Goal: Find contact information: Find contact information

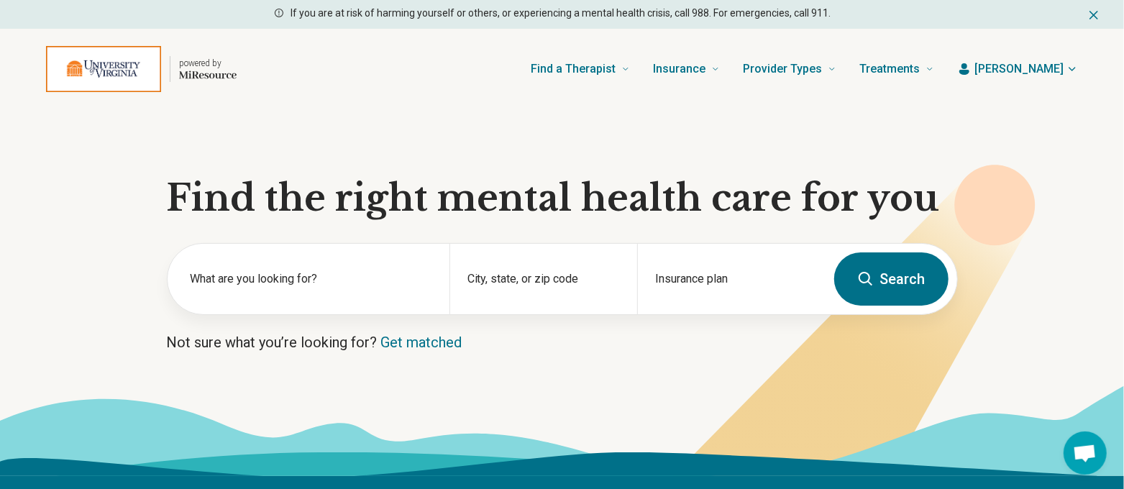
click at [1036, 65] on span "[PERSON_NAME]" at bounding box center [1018, 68] width 89 height 17
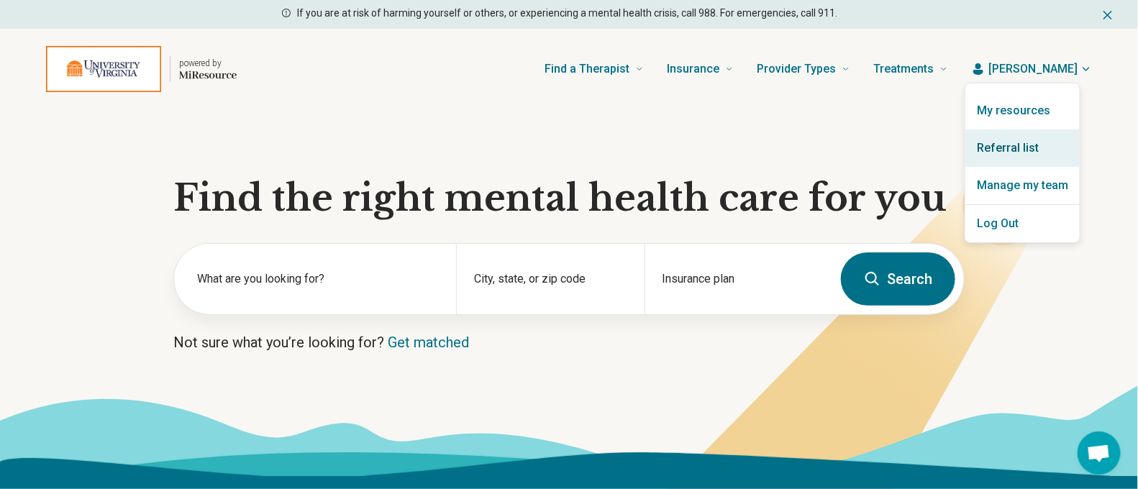
click at [1018, 146] on link "Referral list" at bounding box center [1022, 147] width 114 height 37
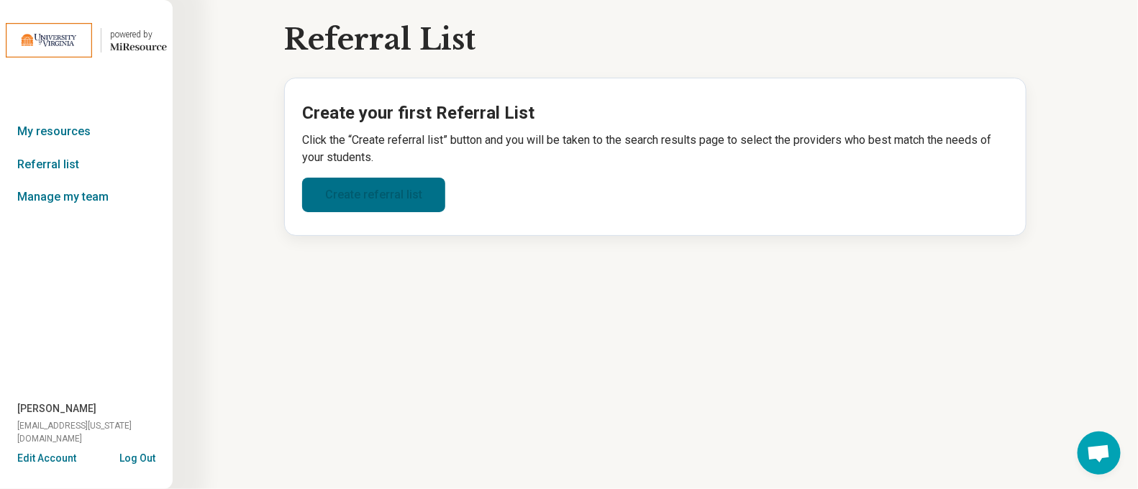
click at [423, 188] on link "Create referral list" at bounding box center [373, 195] width 143 height 35
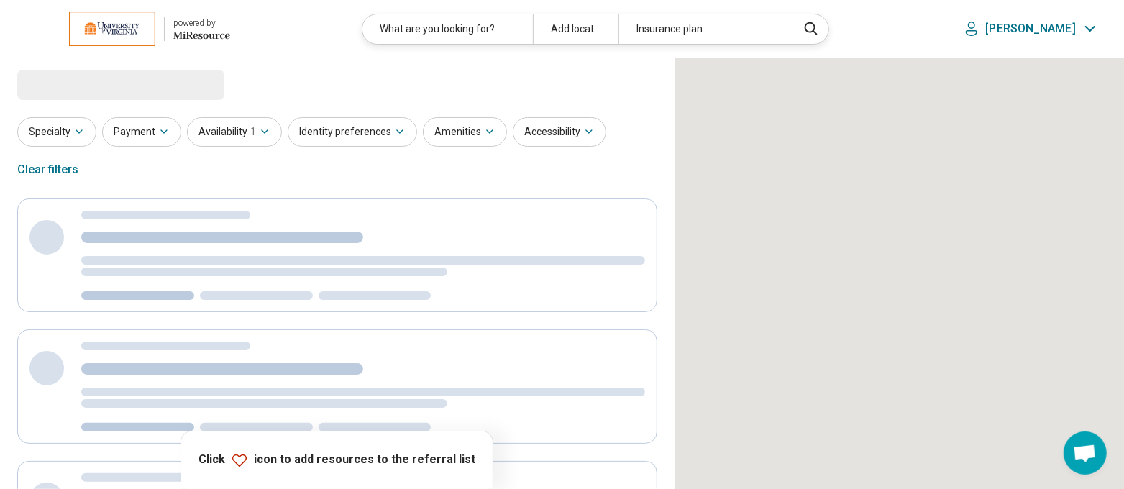
select select "***"
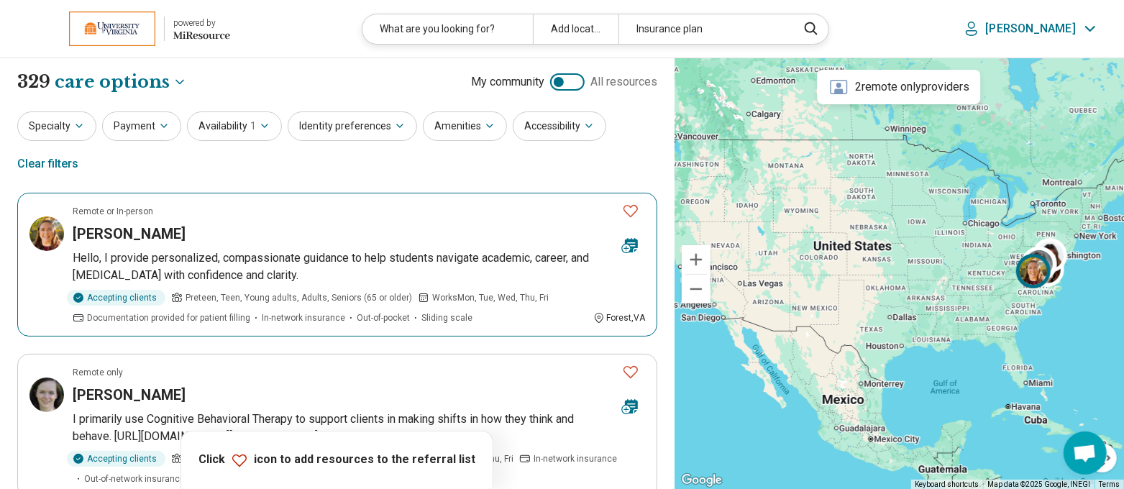
click at [155, 237] on h3 "[PERSON_NAME]" at bounding box center [129, 234] width 113 height 20
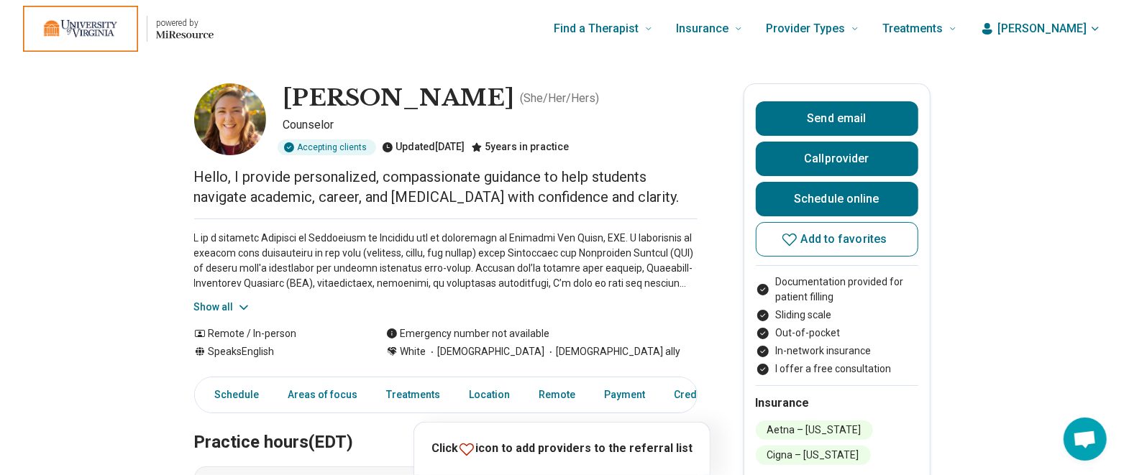
click at [247, 308] on icon at bounding box center [244, 308] width 14 height 14
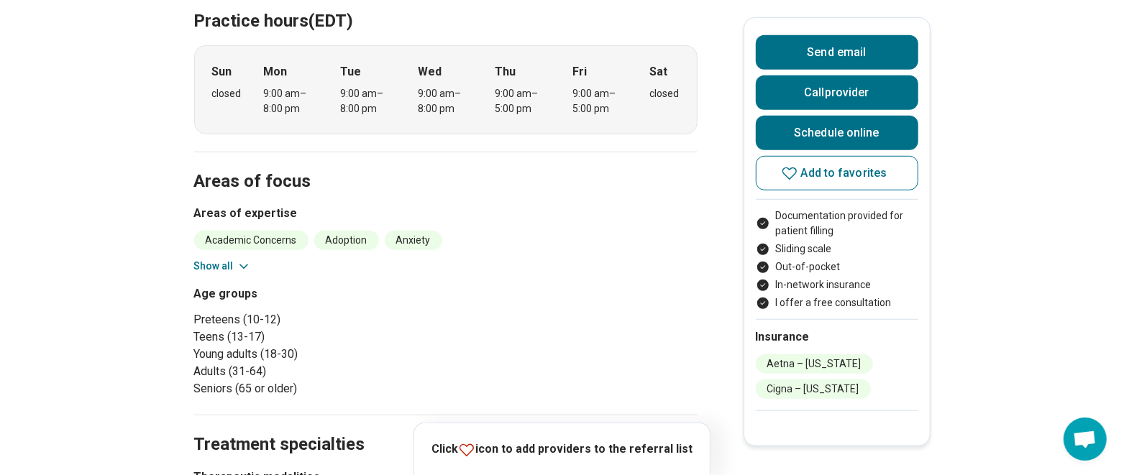
scroll to position [628, 0]
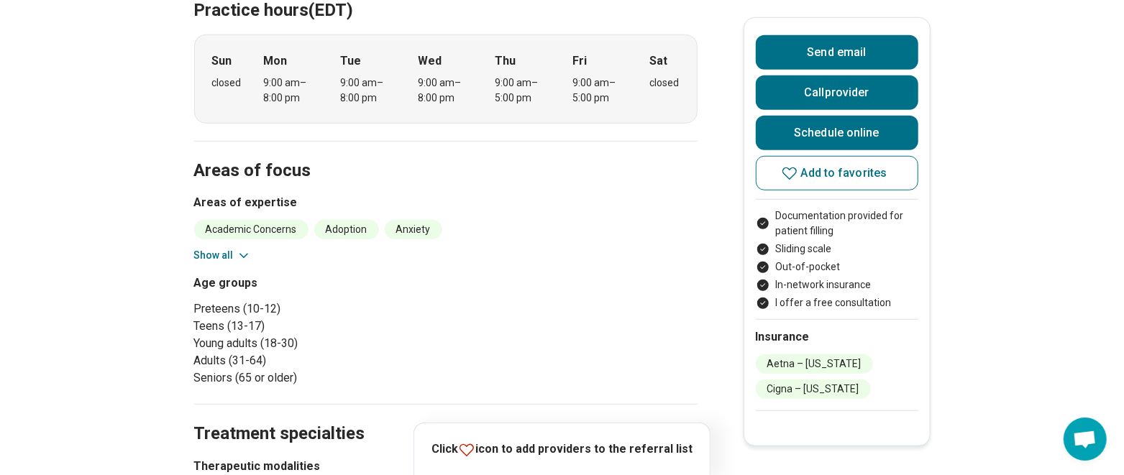
click at [239, 252] on button "Show all" at bounding box center [222, 255] width 57 height 15
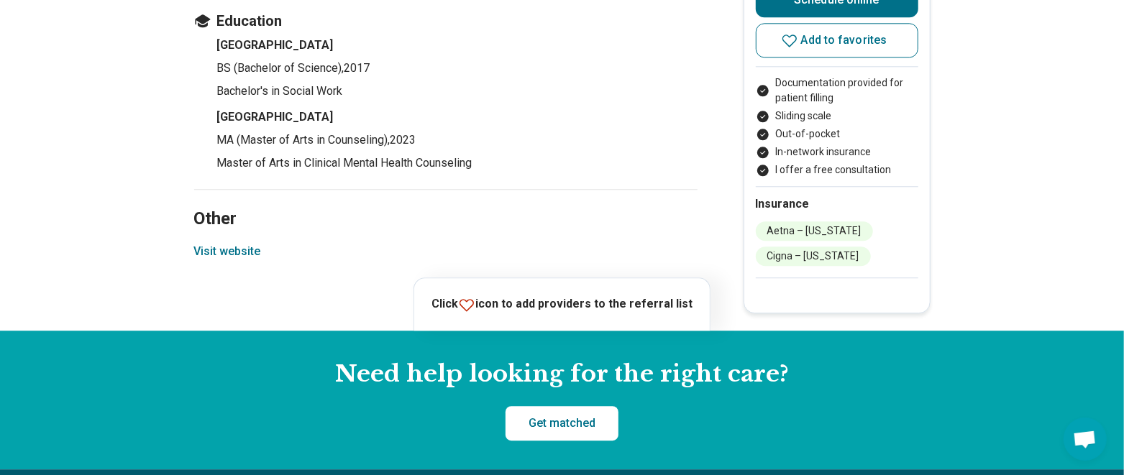
scroll to position [2246, 0]
click at [234, 246] on button "Visit website" at bounding box center [227, 251] width 67 height 17
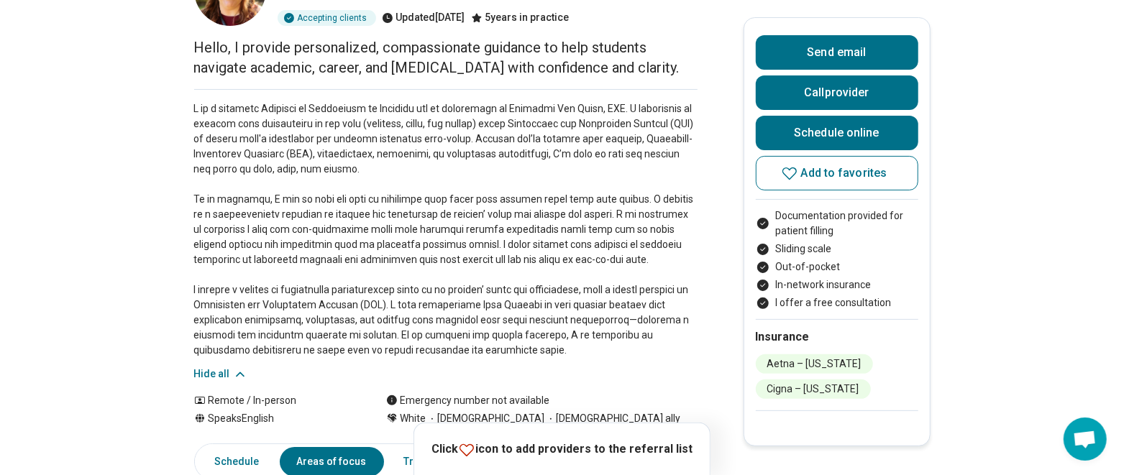
scroll to position [0, 0]
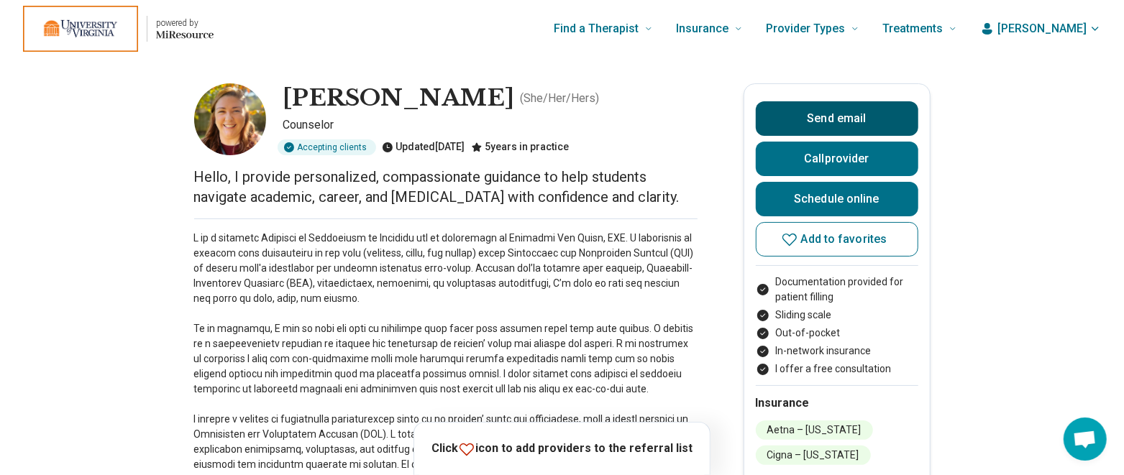
click at [832, 115] on button "Send email" at bounding box center [837, 118] width 163 height 35
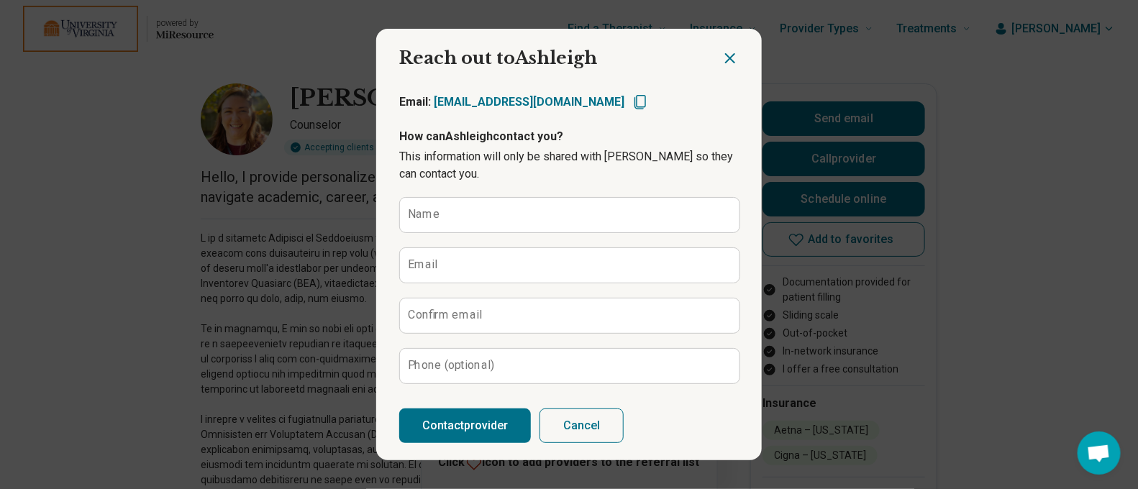
click at [726, 55] on icon "Close dialog" at bounding box center [730, 58] width 9 height 9
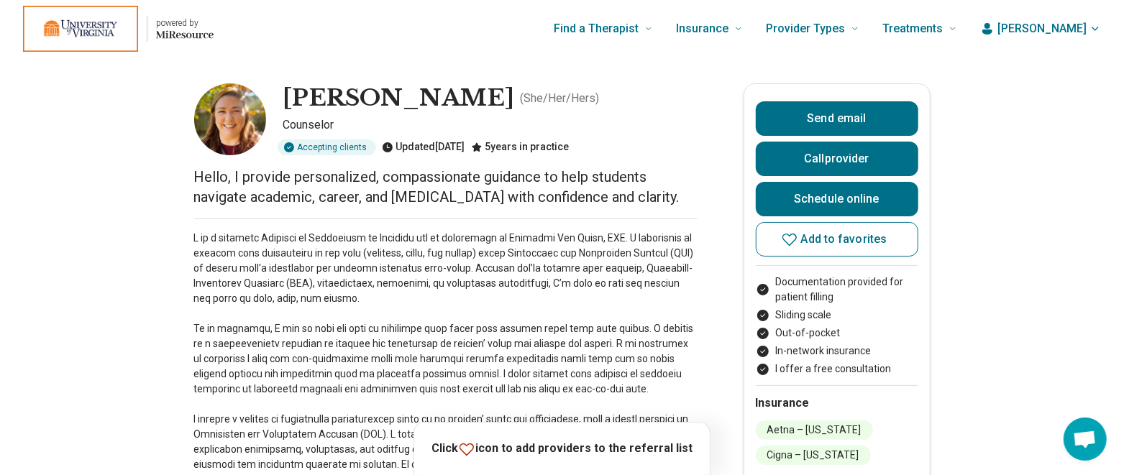
click at [823, 158] on button "Call provider" at bounding box center [837, 159] width 163 height 35
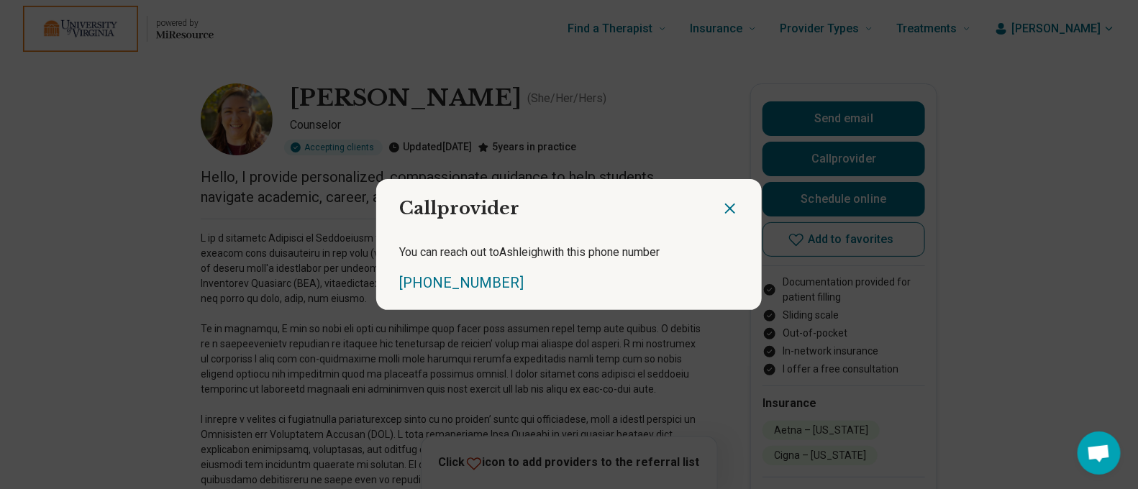
click at [726, 208] on icon "Close dialog" at bounding box center [730, 208] width 9 height 9
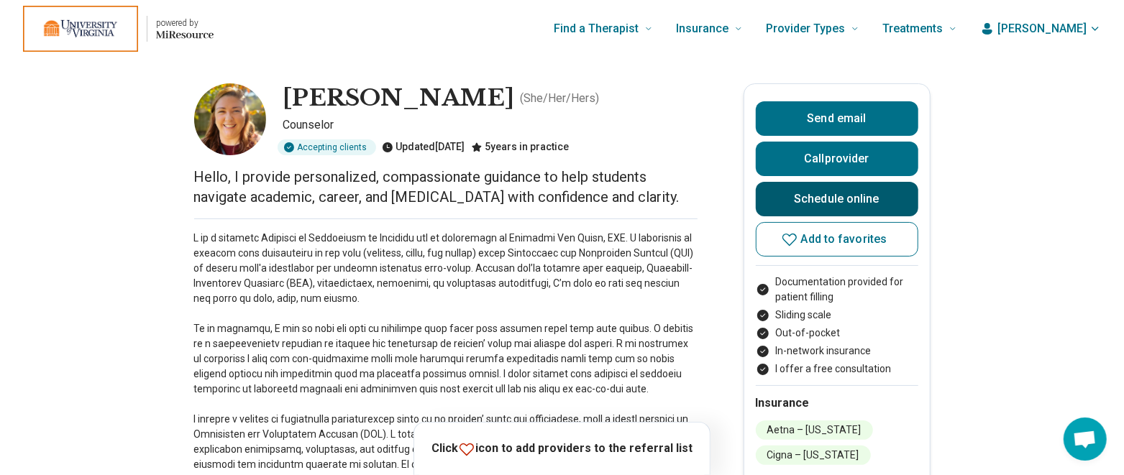
click at [815, 202] on link "Schedule online" at bounding box center [837, 199] width 163 height 35
